Goal: Transaction & Acquisition: Purchase product/service

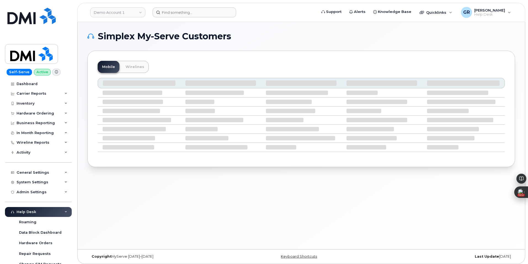
drag, startPoint x: 176, startPoint y: 20, endPoint x: 182, endPoint y: 17, distance: 6.9
click at [176, 20] on header "Demo Account 1 Support Alerts Knowledge Base Quicklinks Suspend / Cancel Device…" at bounding box center [301, 12] width 448 height 19
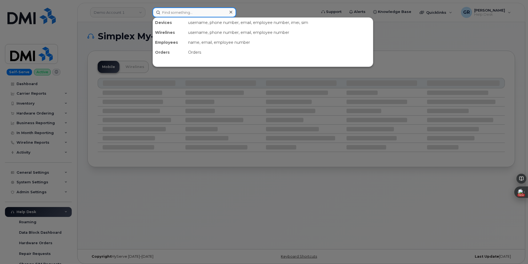
click at [185, 14] on input at bounding box center [194, 12] width 84 height 10
paste input "8172871912"
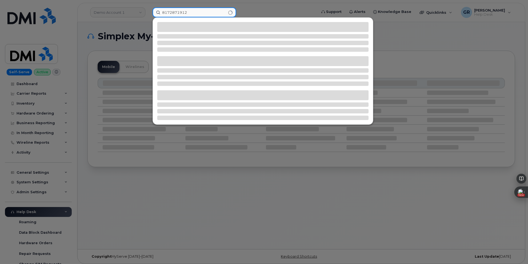
type input "8172871912"
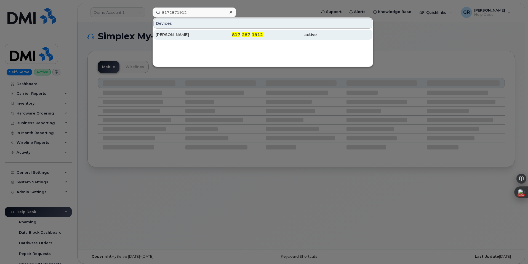
click at [243, 34] on span "287" at bounding box center [246, 34] width 8 height 5
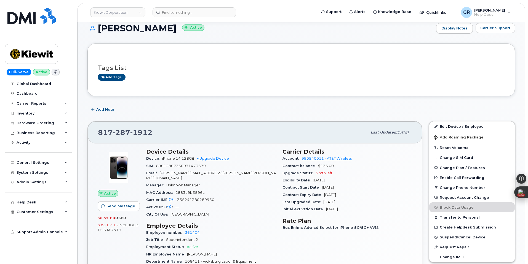
scroll to position [110, 0]
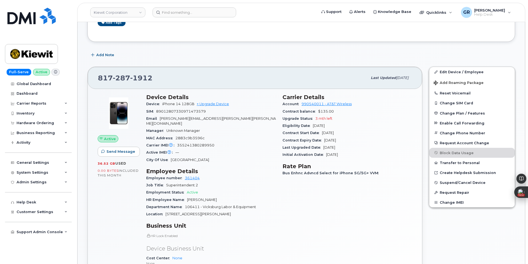
click at [245, 144] on div "Carrier IMEI Carrier IMEI is reported during the last billing cycle or change o…" at bounding box center [211, 145] width 130 height 7
click at [205, 143] on span "355241380289950" at bounding box center [195, 145] width 37 height 4
drag, startPoint x: 177, startPoint y: 141, endPoint x: 225, endPoint y: 141, distance: 48.0
click at [225, 142] on div "Carrier IMEI Carrier IMEI is reported during the last billing cycle or change o…" at bounding box center [211, 145] width 130 height 7
click at [209, 143] on span "355241380289950" at bounding box center [195, 145] width 37 height 4
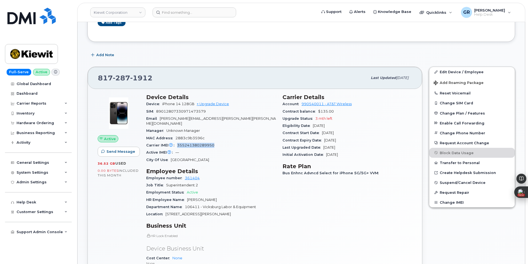
drag, startPoint x: 177, startPoint y: 139, endPoint x: 220, endPoint y: 139, distance: 42.7
click at [220, 142] on div "Carrier IMEI Carrier IMEI is reported during the last billing cycle or change o…" at bounding box center [211, 145] width 130 height 7
click at [203, 143] on span "355241380289950" at bounding box center [195, 145] width 37 height 4
click at [195, 143] on span "355241380289950" at bounding box center [195, 145] width 37 height 4
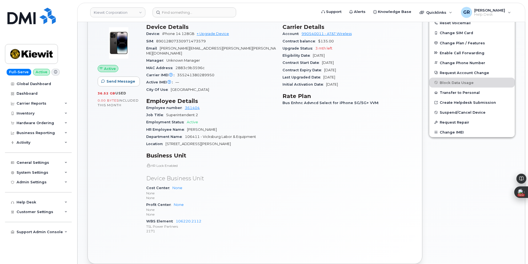
scroll to position [193, 0]
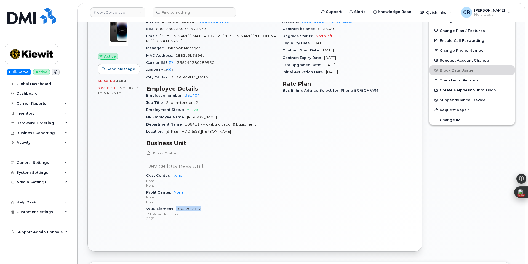
drag, startPoint x: 208, startPoint y: 202, endPoint x: 176, endPoint y: 204, distance: 32.6
click at [176, 206] on div "WBS Element 106220.2112 TSL Power Partners 2171" at bounding box center [211, 214] width 130 height 17
copy link "106220.2112"
click at [171, 233] on div "Active Send Message 36.52 GB  used 0.00 Bytes  included this month Device Detai…" at bounding box center [255, 128] width 334 height 245
click at [44, 115] on div "Inventory" at bounding box center [38, 114] width 67 height 10
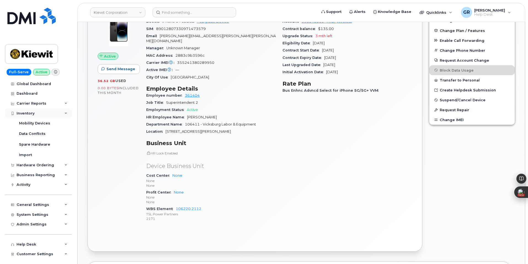
click at [49, 116] on div "Inventory" at bounding box center [38, 114] width 67 height 10
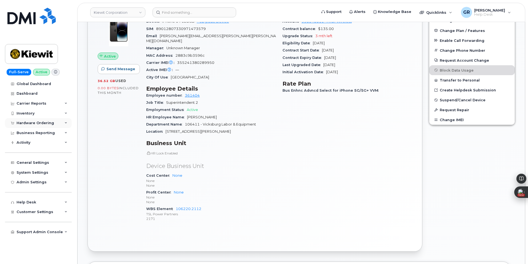
click at [47, 125] on div "Hardware Ordering" at bounding box center [35, 123] width 37 height 4
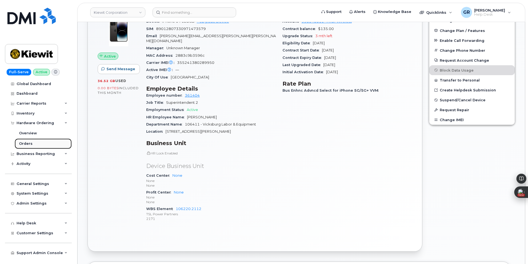
click at [43, 144] on link "Orders" at bounding box center [43, 144] width 57 height 10
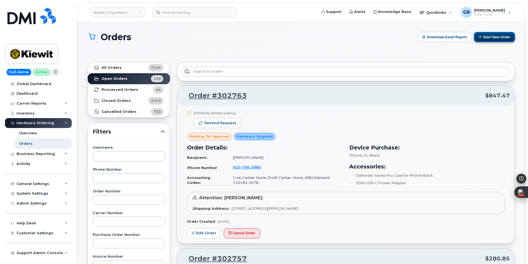
click at [486, 36] on button "Start New Order" at bounding box center [493, 37] width 41 height 10
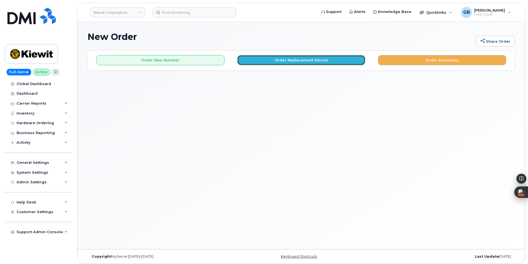
click at [271, 62] on button "Order Replacement Device" at bounding box center [301, 60] width 128 height 10
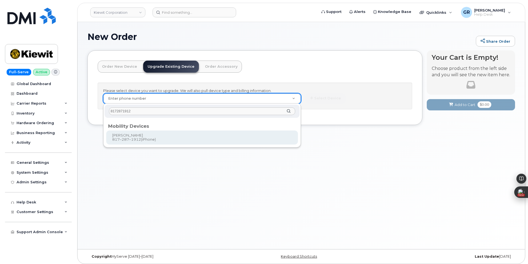
type input "8172871912"
type input "1120726"
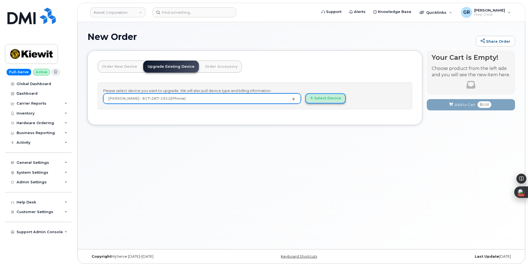
click at [333, 97] on button "Select Device" at bounding box center [325, 98] width 40 height 10
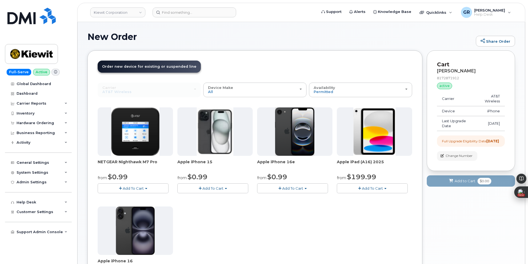
click at [286, 186] on span "Add To Cart" at bounding box center [292, 188] width 21 height 4
click at [229, 188] on button "Add To Cart" at bounding box center [212, 189] width 71 height 10
click at [296, 188] on span "Add To Cart" at bounding box center [292, 188] width 21 height 4
click at [300, 208] on link "$599.99 - Full Retail (128GB)" at bounding box center [292, 205] width 69 height 7
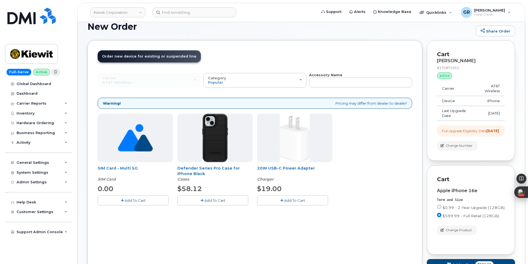
scroll to position [28, 0]
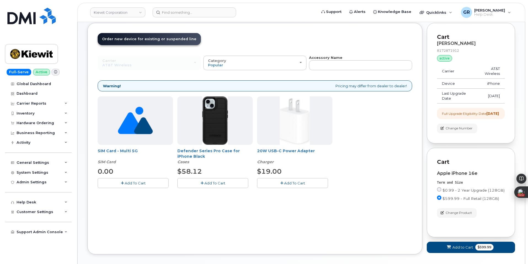
click at [224, 183] on span "Add To Cart" at bounding box center [214, 183] width 21 height 4
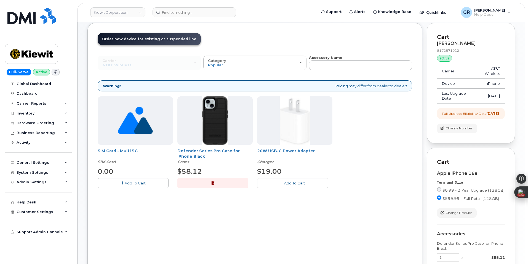
click at [298, 182] on span "Add To Cart" at bounding box center [294, 183] width 21 height 4
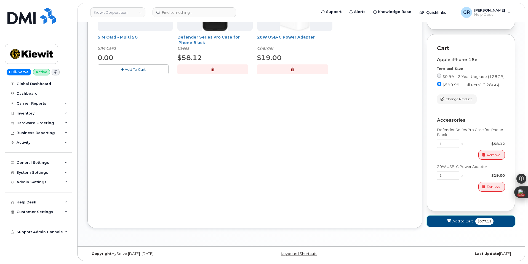
click at [469, 218] on button "Add to Cart $677.11" at bounding box center [470, 221] width 88 height 11
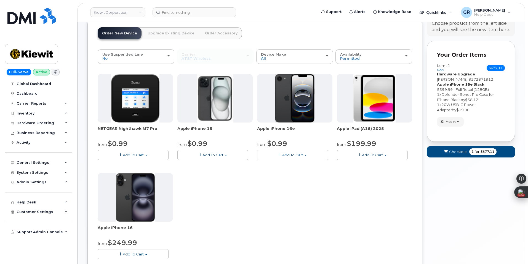
scroll to position [31, 0]
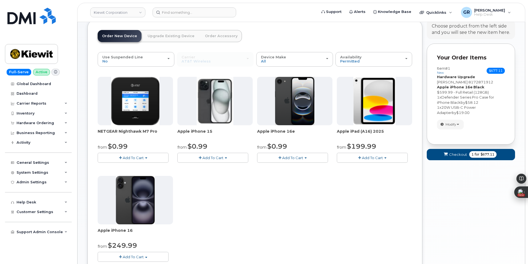
click at [302, 159] on span "Add To Cart" at bounding box center [292, 158] width 21 height 4
click at [304, 157] on button "Add To Cart" at bounding box center [292, 158] width 71 height 10
click at [226, 162] on button "Add To Cart" at bounding box center [212, 158] width 71 height 10
click at [136, 255] on span "Add To Cart" at bounding box center [133, 257] width 21 height 4
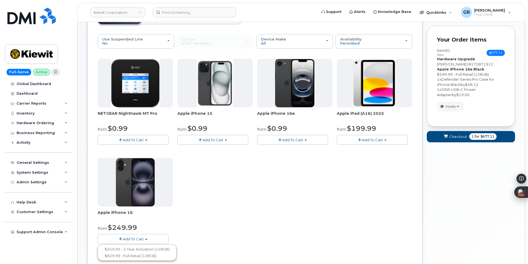
scroll to position [58, 0]
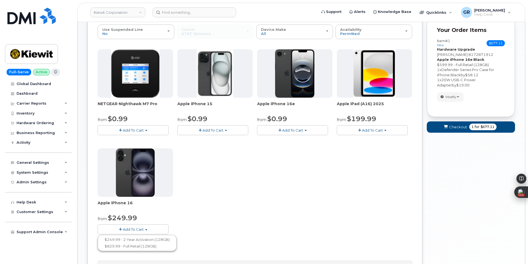
click at [246, 197] on div "NETGEAR Nighthawk M7 Pro from $0.99 Add To Cart $0.99 - 2 Year Activation $449.…" at bounding box center [255, 146] width 314 height 194
click at [137, 231] on span "Add To Cart" at bounding box center [133, 229] width 21 height 4
click at [271, 180] on div "NETGEAR Nighthawk M7 Pro from $0.99 Add To Cart $0.99 - 2 Year Activation $449.…" at bounding box center [255, 146] width 314 height 194
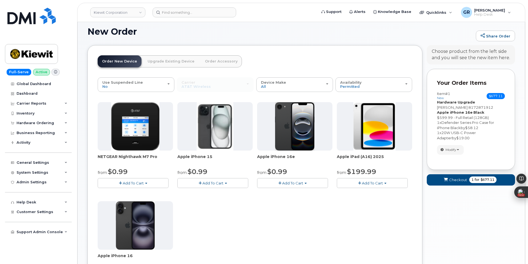
scroll to position [3, 0]
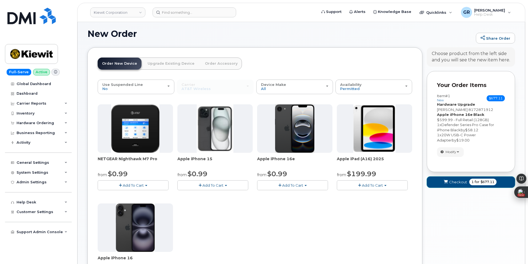
click at [458, 185] on span "Checkout" at bounding box center [458, 182] width 18 height 5
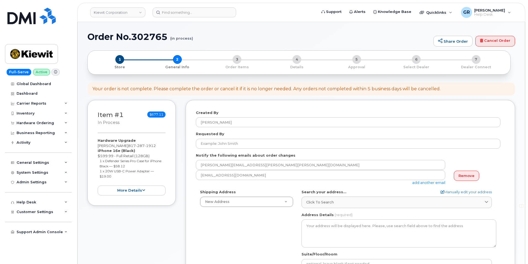
select select
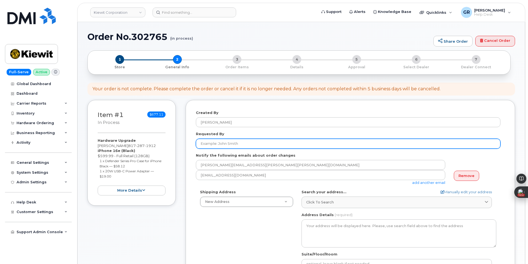
drag, startPoint x: 292, startPoint y: 147, endPoint x: 294, endPoint y: 143, distance: 4.8
click at [294, 145] on input "Requested By" at bounding box center [348, 144] width 304 height 10
click at [238, 149] on form "Created By Gabriel Rains Requested By Notify the following emails about order c…" at bounding box center [350, 220] width 309 height 220
click at [241, 145] on input "Requested By" at bounding box center [348, 144] width 304 height 10
paste input "[PERSON_NAME]"
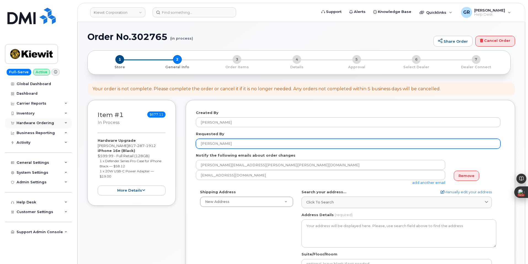
type input "[PERSON_NAME]"
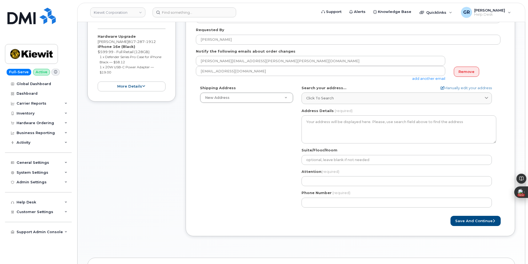
scroll to position [110, 0]
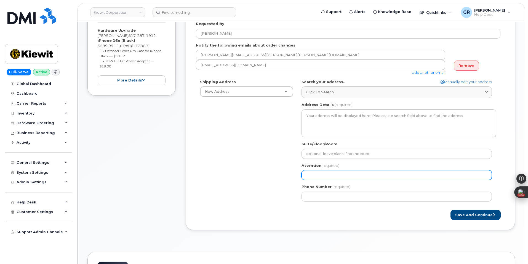
click at [326, 174] on input "Attention (required)" at bounding box center [396, 175] width 190 height 10
paste input "[PERSON_NAME]"
select select
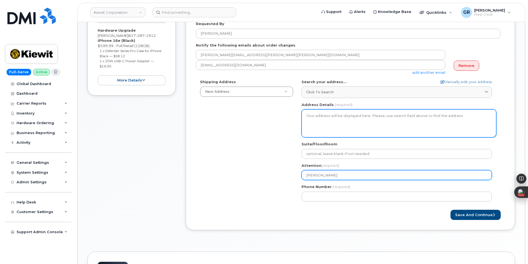
type input "[PERSON_NAME]"
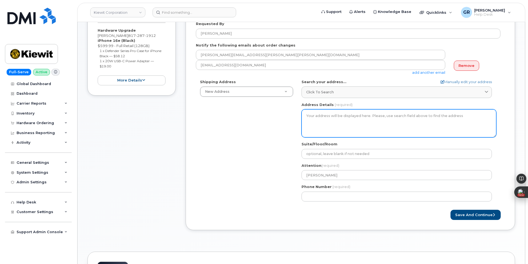
click at [330, 125] on textarea "Address Details" at bounding box center [398, 123] width 195 height 28
drag, startPoint x: 337, startPoint y: 123, endPoint x: 336, endPoint y: 141, distance: 18.5
click at [338, 143] on div "AB Search your address... Manually edit your address Click to search No availab…" at bounding box center [398, 142] width 203 height 127
drag, startPoint x: 341, startPoint y: 121, endPoint x: 331, endPoint y: 108, distance: 16.5
click at [341, 119] on textarea "Address Details" at bounding box center [398, 123] width 195 height 28
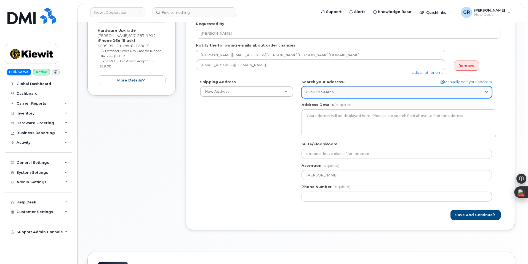
click at [357, 97] on link "Click to search" at bounding box center [396, 92] width 190 height 11
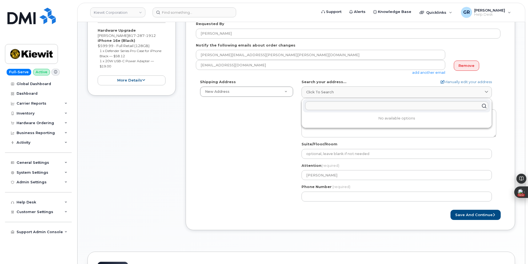
paste input "2917 Drummond St Vicksburg, MS 39180"
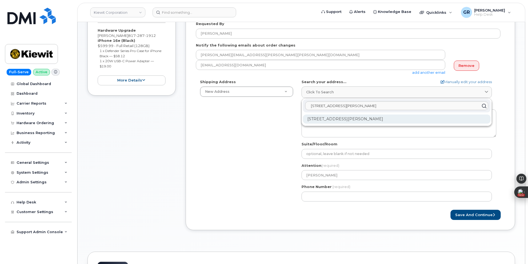
type input "2917 Drummond St Vicksburg, MS 39180"
click at [408, 117] on div "2917 Drummond St Vicksburg MS 39180-4762" at bounding box center [396, 119] width 187 height 9
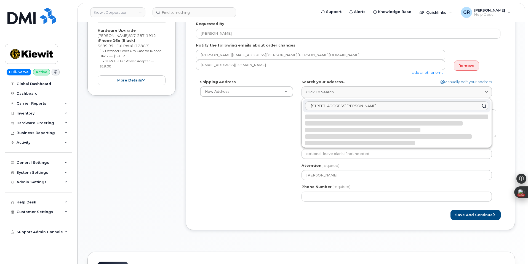
select select
type textarea "2917 Drummond St VICKSBURG MS 39180-4762 UNITED STATES"
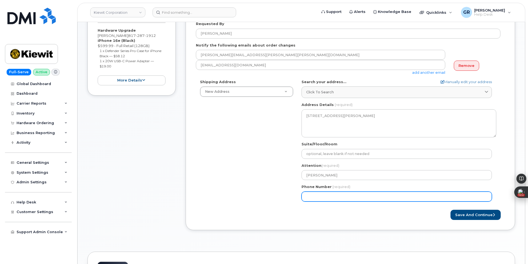
click at [351, 192] on input "Phone Number" at bounding box center [396, 197] width 190 height 10
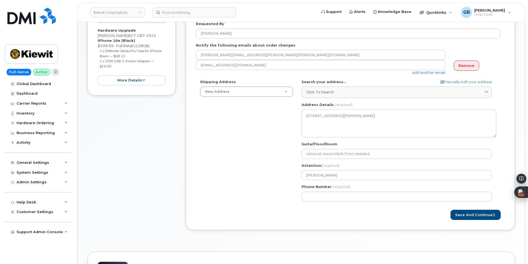
drag, startPoint x: 325, startPoint y: 191, endPoint x: 328, endPoint y: 190, distance: 3.4
click at [325, 191] on div "Phone Number (required)" at bounding box center [398, 192] width 195 height 17
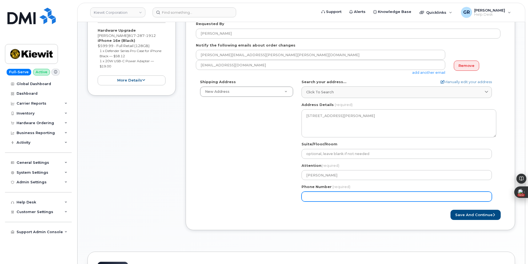
click at [346, 193] on input "Phone Number" at bounding box center [396, 197] width 190 height 10
paste input "3468485725"
select select
type input "3468485725"
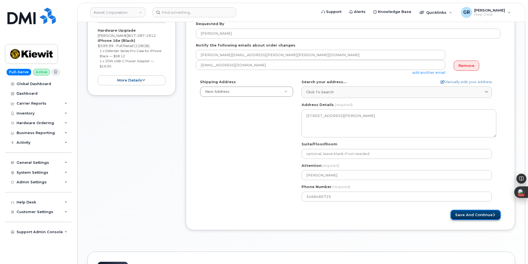
click at [478, 217] on button "Save and Continue" at bounding box center [475, 215] width 50 height 10
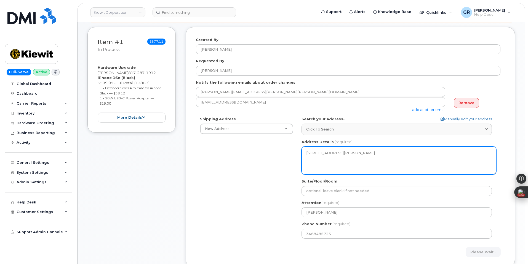
scroll to position [83, 0]
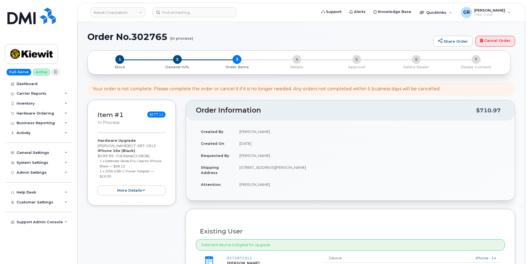
scroll to position [193, 0]
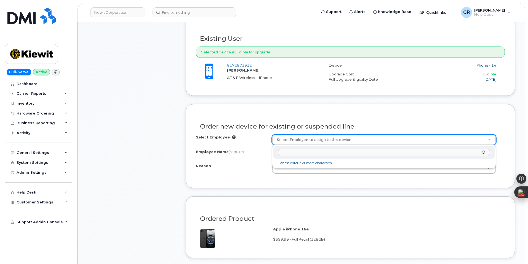
click at [333, 153] on input "text" at bounding box center [384, 153] width 212 height 8
click at [296, 149] on input "text" at bounding box center [384, 153] width 212 height 8
paste input "[PERSON_NAME]"
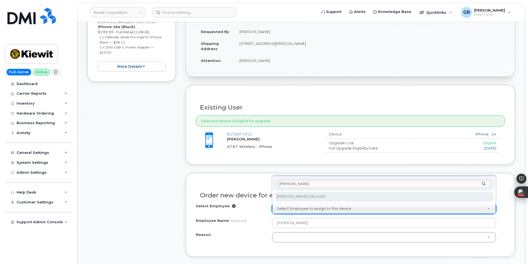
scroll to position [138, 0]
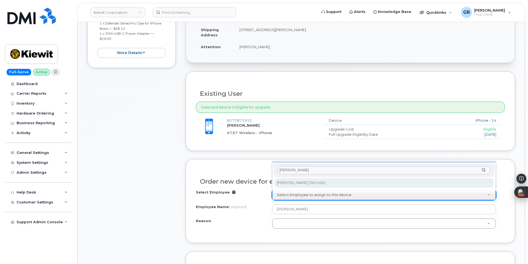
type input "[PERSON_NAME]"
type input "2151888"
type input "[PERSON_NAME]"
select select
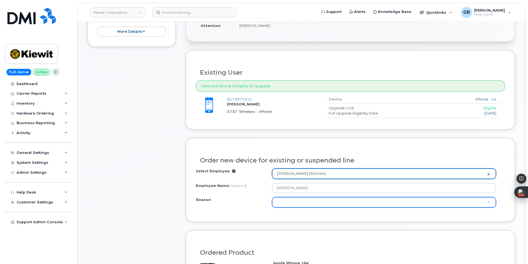
scroll to position [165, 0]
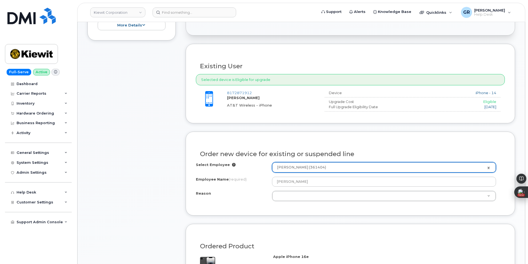
click at [309, 190] on div "Select Employee Kimon Petropoulos (361404) 2151888 Employee Name (required) Kim…" at bounding box center [350, 181] width 309 height 39
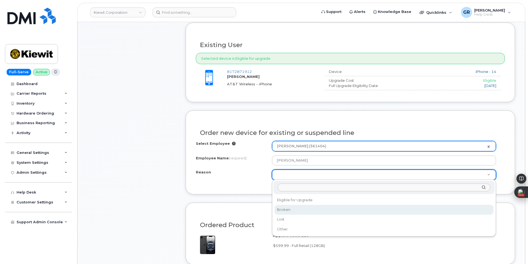
scroll to position [193, 0]
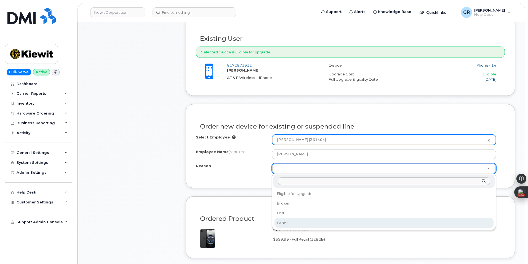
select select "other"
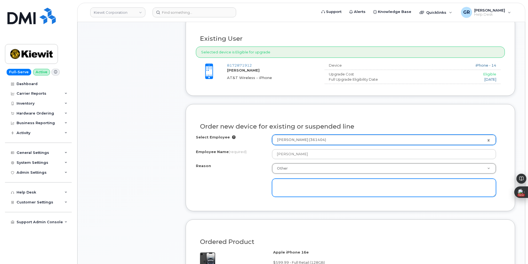
click at [307, 189] on textarea at bounding box center [384, 188] width 224 height 18
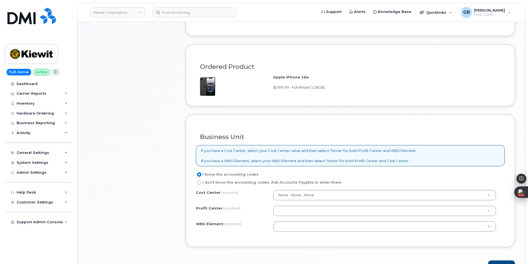
scroll to position [386, 0]
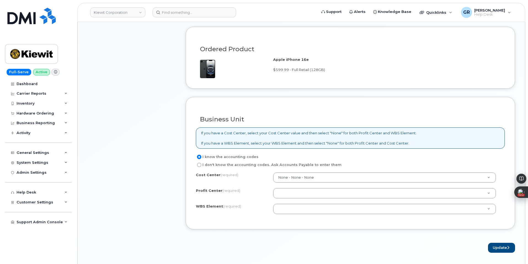
type textarea "User wants to skip 3mths left on contract and early upgrade."
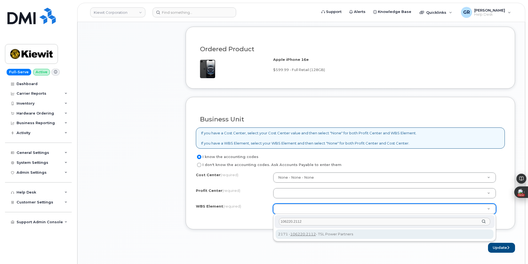
type input "106220.2112"
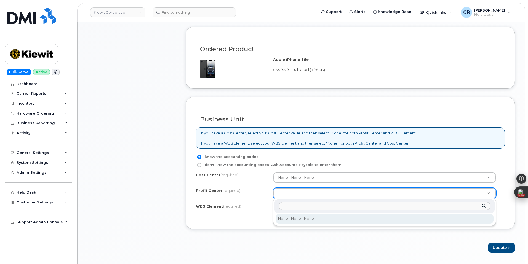
select select "None"
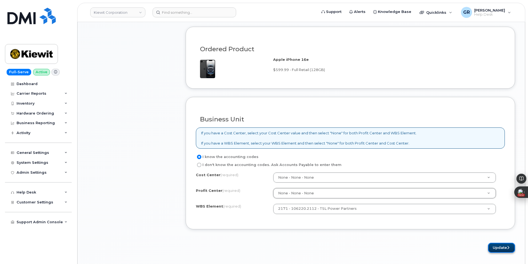
click at [490, 247] on button "Update" at bounding box center [501, 248] width 27 height 10
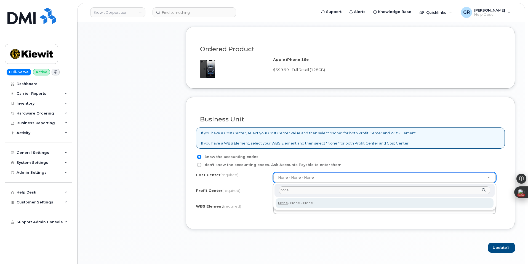
type input "none"
type input "None"
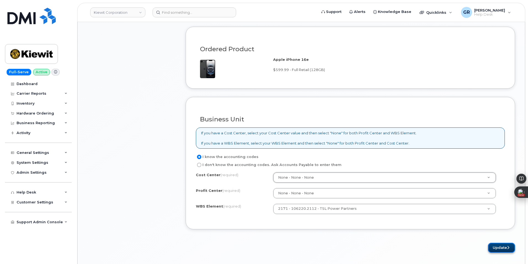
click at [500, 248] on button "Update" at bounding box center [501, 248] width 27 height 10
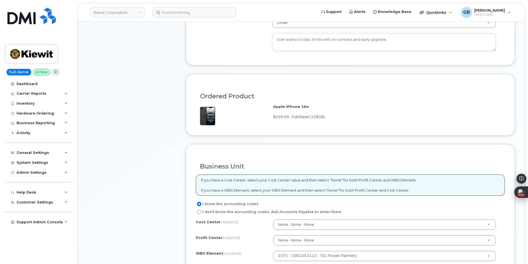
scroll to position [331, 0]
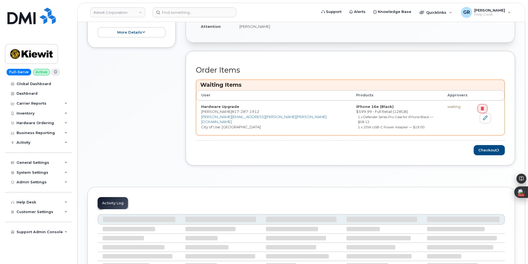
scroll to position [146, 0]
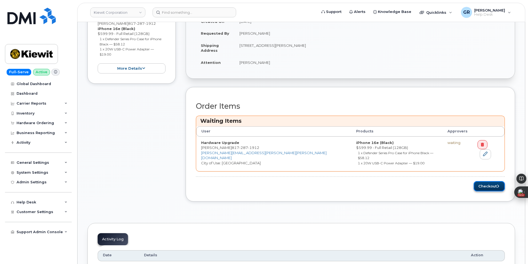
click at [488, 181] on button "Checkout" at bounding box center [488, 186] width 31 height 10
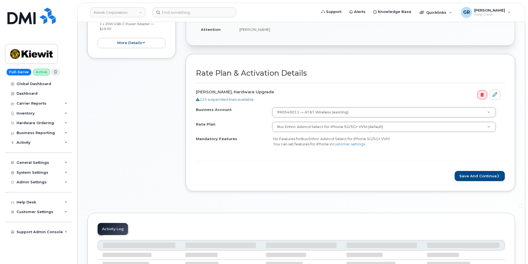
scroll to position [138, 0]
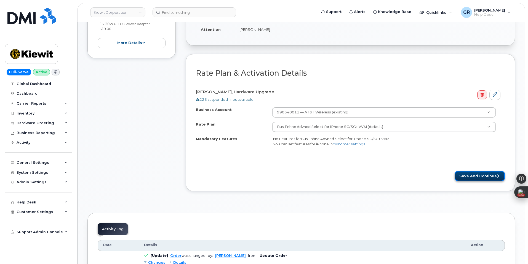
click at [463, 176] on button "Save and Continue" at bounding box center [479, 176] width 50 height 10
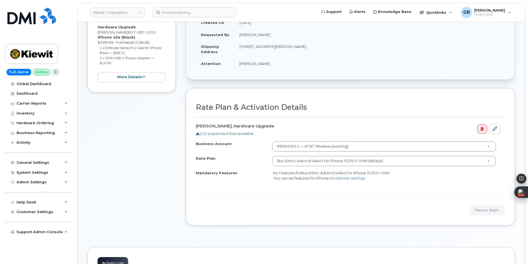
scroll to position [28, 0]
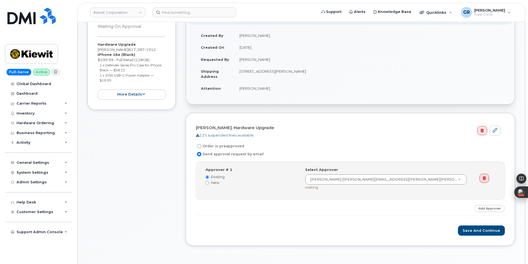
scroll to position [110, 0]
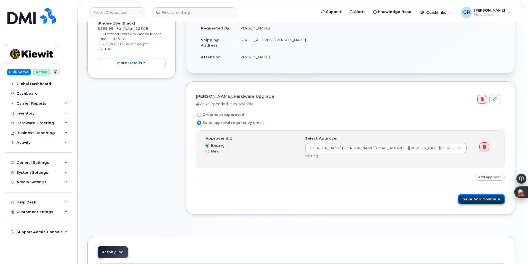
click at [472, 198] on button "Save and Continue" at bounding box center [481, 199] width 47 height 10
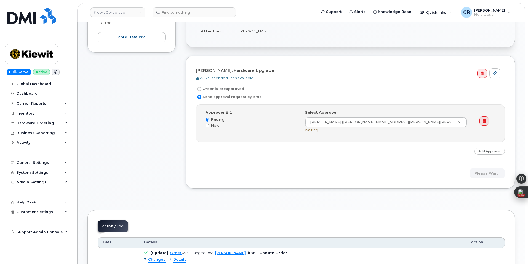
scroll to position [138, 0]
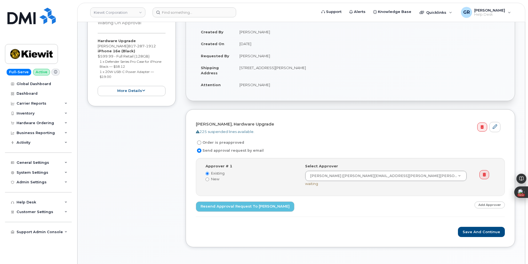
scroll to position [83, 0]
click at [473, 234] on button "Save and Continue" at bounding box center [481, 232] width 47 height 10
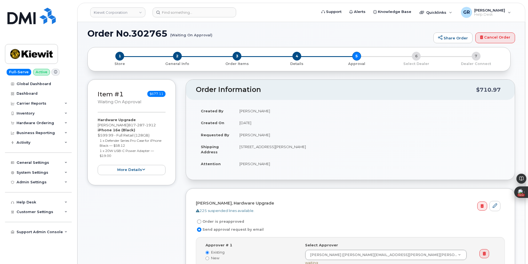
scroll to position [0, 0]
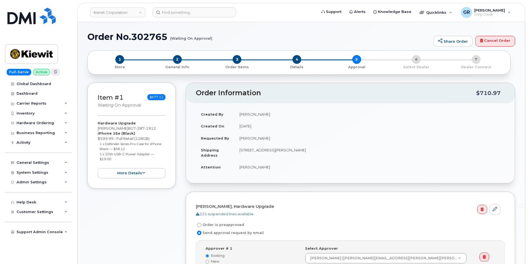
scroll to position [165, 0]
